Goal: Information Seeking & Learning: Learn about a topic

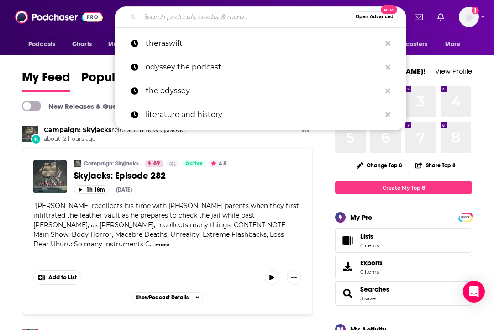
click at [162, 15] on input "Search podcasts, credits, & more..." at bounding box center [246, 17] width 212 height 15
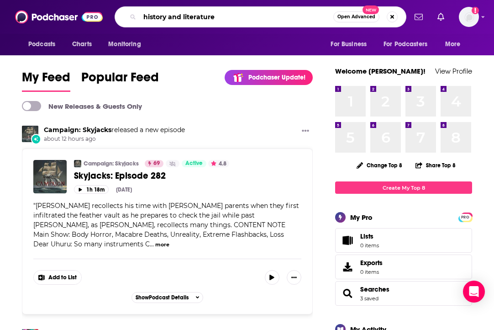
type input "history and literature"
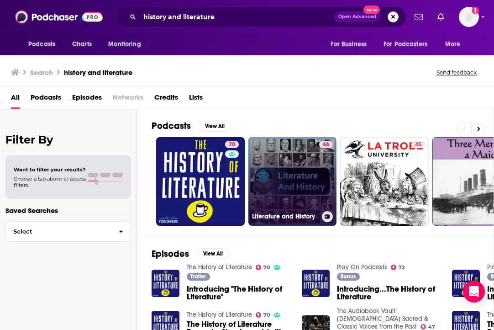
click at [302, 189] on link "66 Literature and History" at bounding box center [293, 181] width 89 height 89
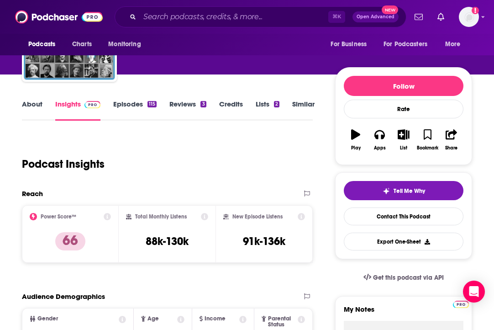
scroll to position [80, 0]
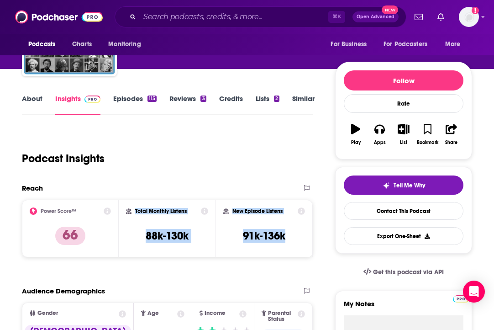
drag, startPoint x: 292, startPoint y: 236, endPoint x: 137, endPoint y: 205, distance: 159.0
click at [137, 205] on div "Power Score™ 66 Total Monthly Listens 88k-130k New Episode Listens 91k-136k" at bounding box center [167, 229] width 291 height 58
copy div "Total Monthly Listens 88k-130k New Episode Listens 91k-136k"
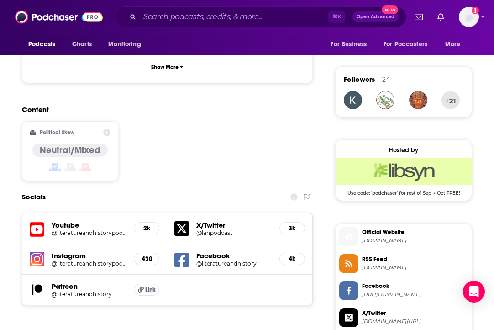
scroll to position [647, 0]
